Goal: Book appointment/travel/reservation: Book appointment/travel/reservation

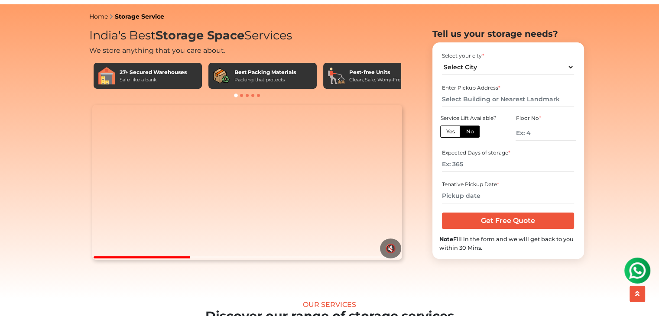
scroll to position [24, 0]
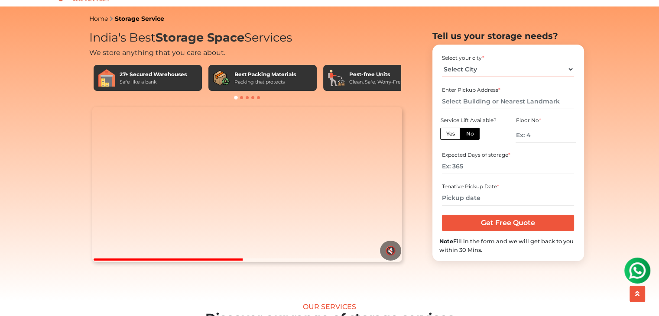
click at [570, 77] on select "Select City Bangalore Bengaluru Bhopal Bhubaneswar Chennai Coimbatore Cuttack D…" at bounding box center [508, 69] width 132 height 15
select select "[GEOGRAPHIC_DATA]"
click at [442, 73] on select "Select City Bangalore Bengaluru Bhopal Bhubaneswar Chennai Coimbatore Cuttack D…" at bounding box center [508, 69] width 132 height 15
click at [470, 109] on input "text" at bounding box center [508, 101] width 132 height 15
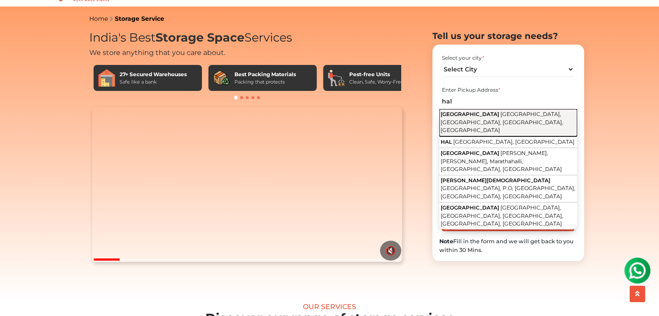
click at [487, 127] on span "HAL Airport Area, HAL, Bengaluru, Karnataka" at bounding box center [502, 122] width 123 height 23
type input "HAL Airport, HAL Airport Area, HAL, Bengaluru, Karnataka"
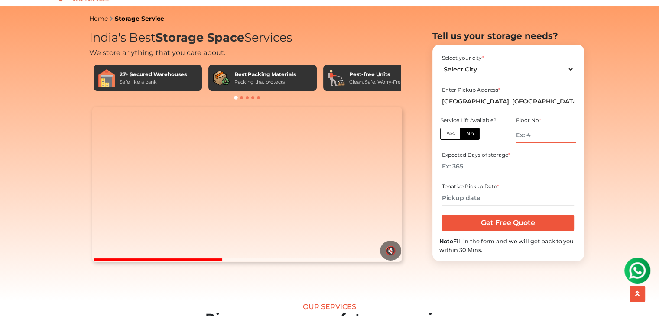
click at [537, 143] on input "number" at bounding box center [546, 135] width 60 height 15
type input "1"
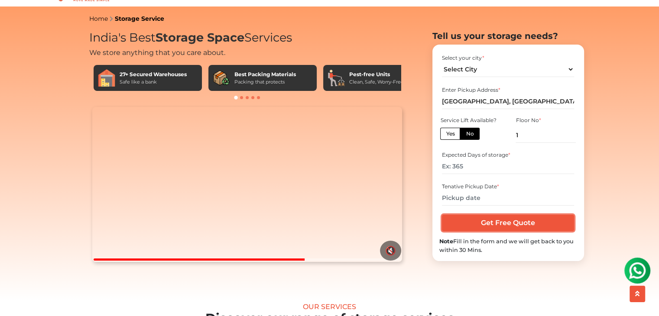
click at [512, 231] on input "Get Free Quote" at bounding box center [508, 223] width 132 height 16
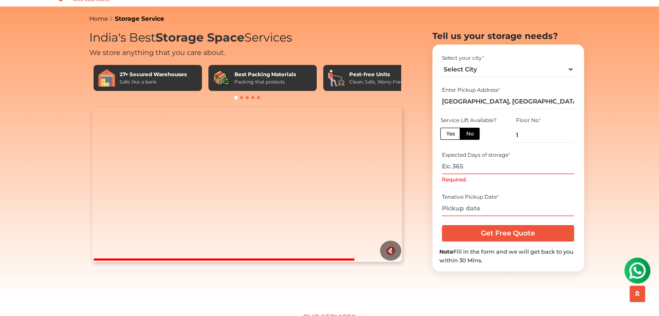
click at [466, 172] on input "Required." at bounding box center [508, 166] width 132 height 15
type input "2"
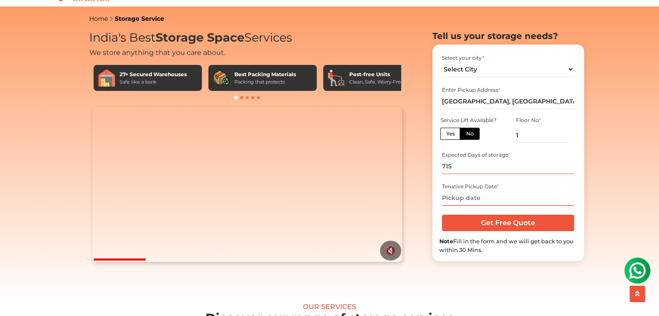
type input "715"
click at [479, 206] on input "text" at bounding box center [508, 198] width 132 height 15
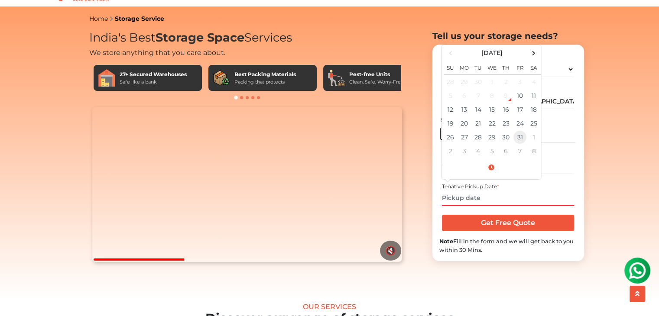
click at [519, 144] on td "31" at bounding box center [520, 137] width 14 height 14
type input "10/31/2025 12:00 AM"
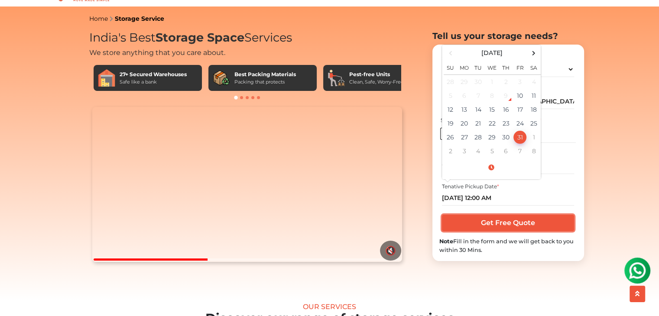
click at [517, 231] on input "Get Free Quote" at bounding box center [508, 223] width 132 height 16
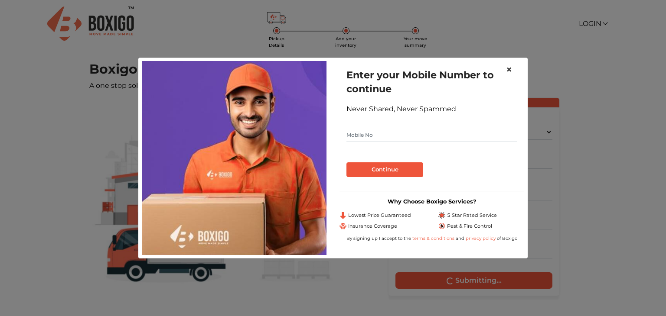
click at [508, 68] on span "×" at bounding box center [509, 69] width 6 height 13
